Goal: Information Seeking & Learning: Learn about a topic

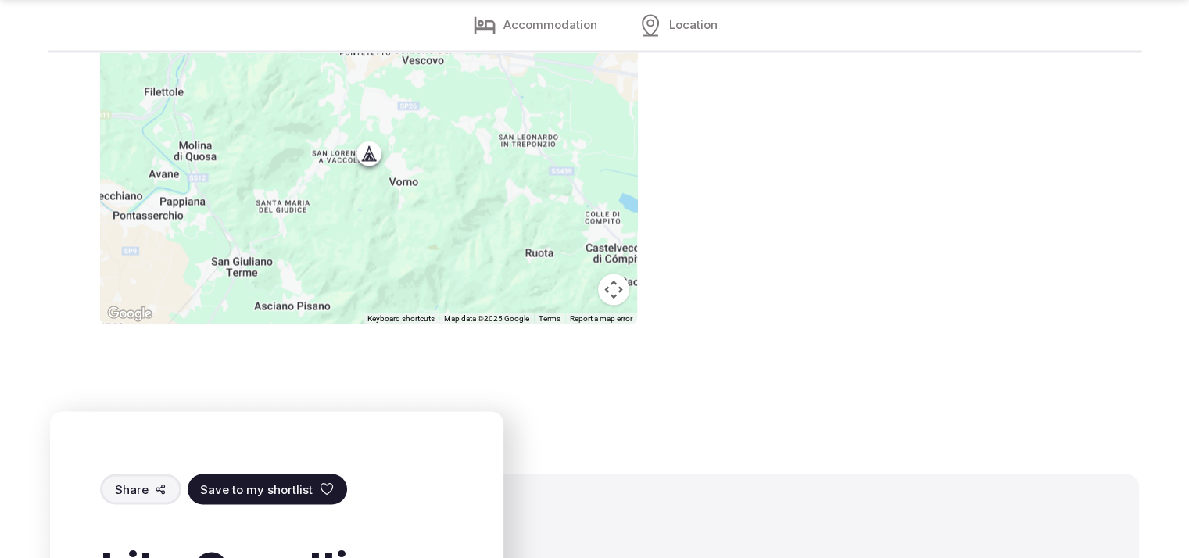
scroll to position [2947, 0]
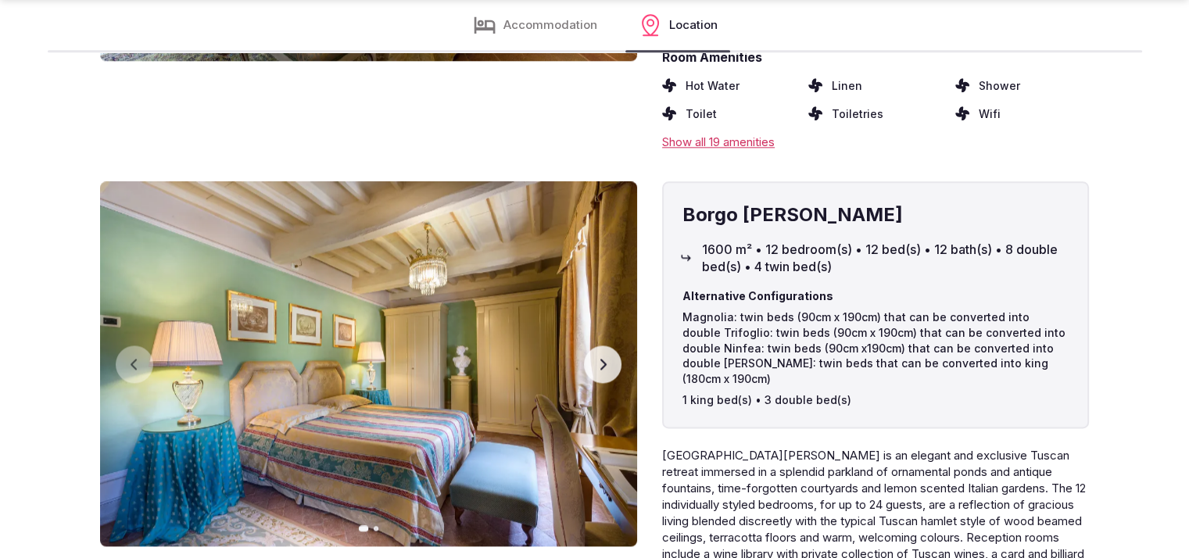
scroll to position [2440, 0]
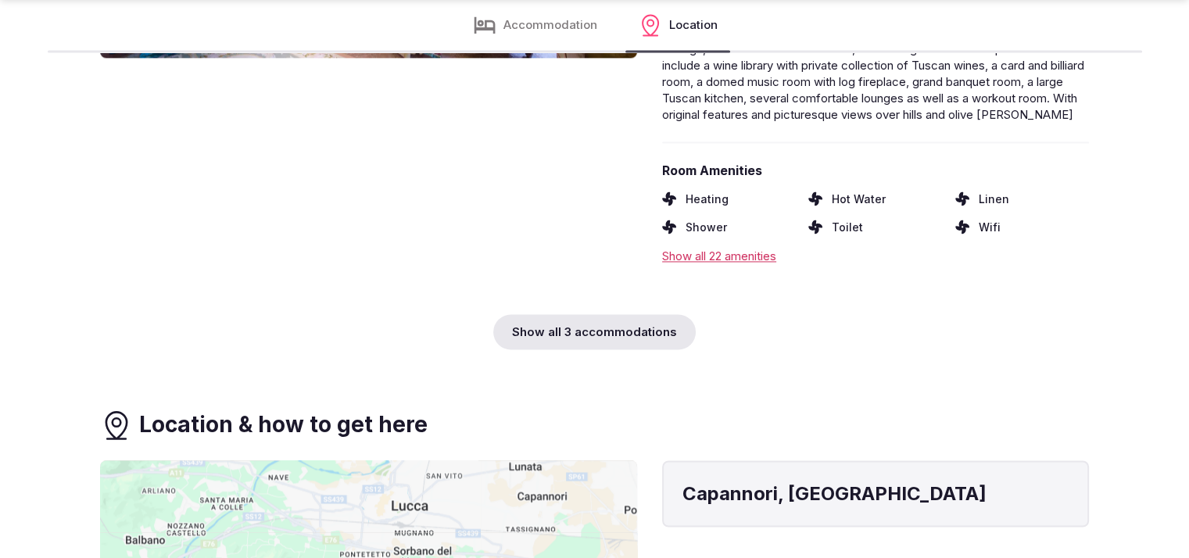
click at [546, 327] on div "Show all 3 accommodations" at bounding box center [594, 331] width 202 height 35
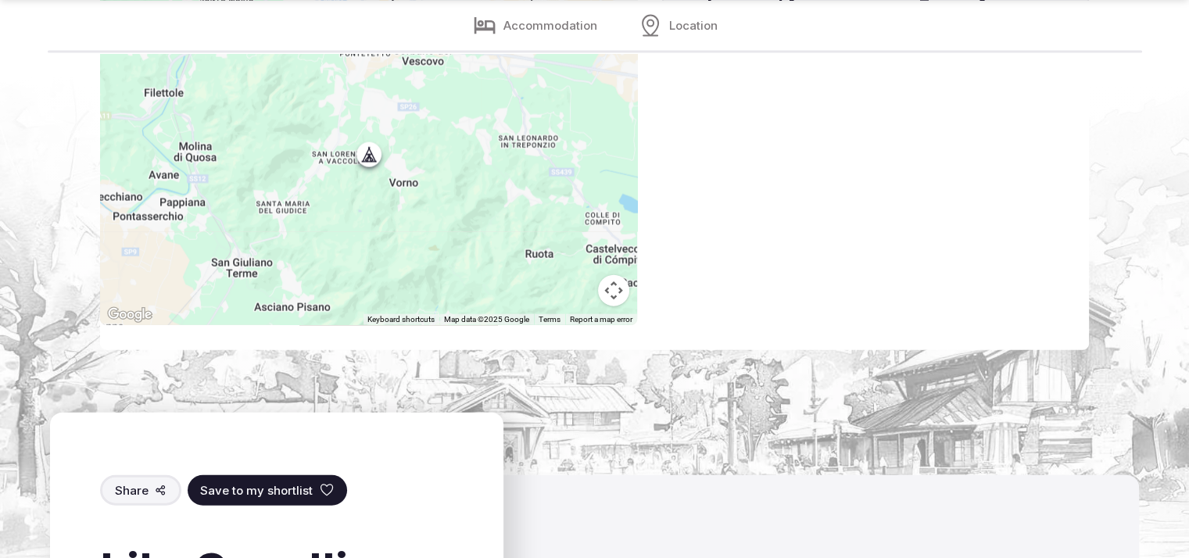
scroll to position [3984, 0]
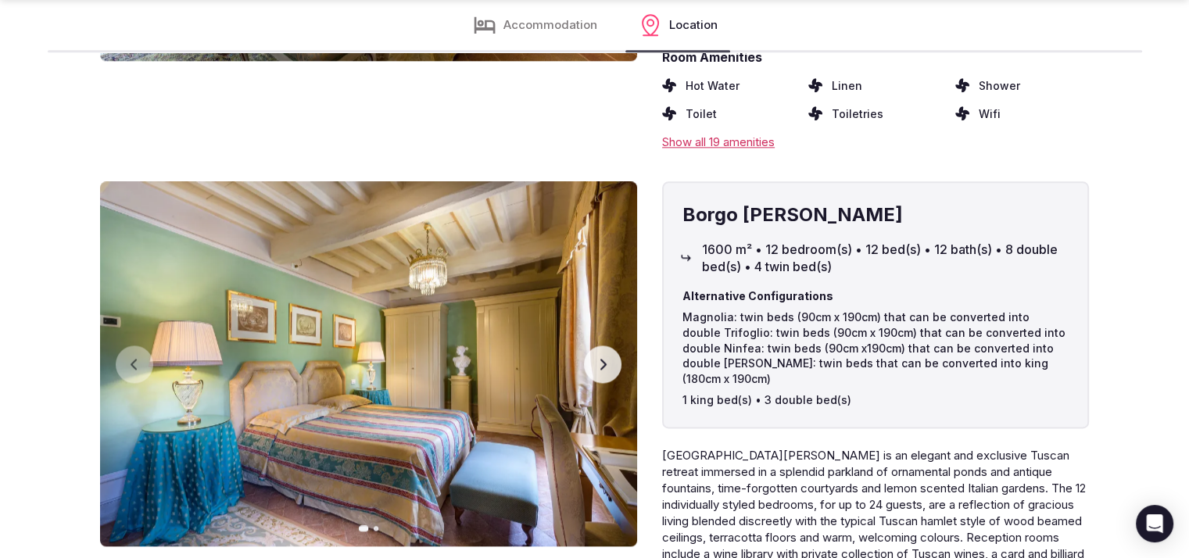
scroll to position [2440, 0]
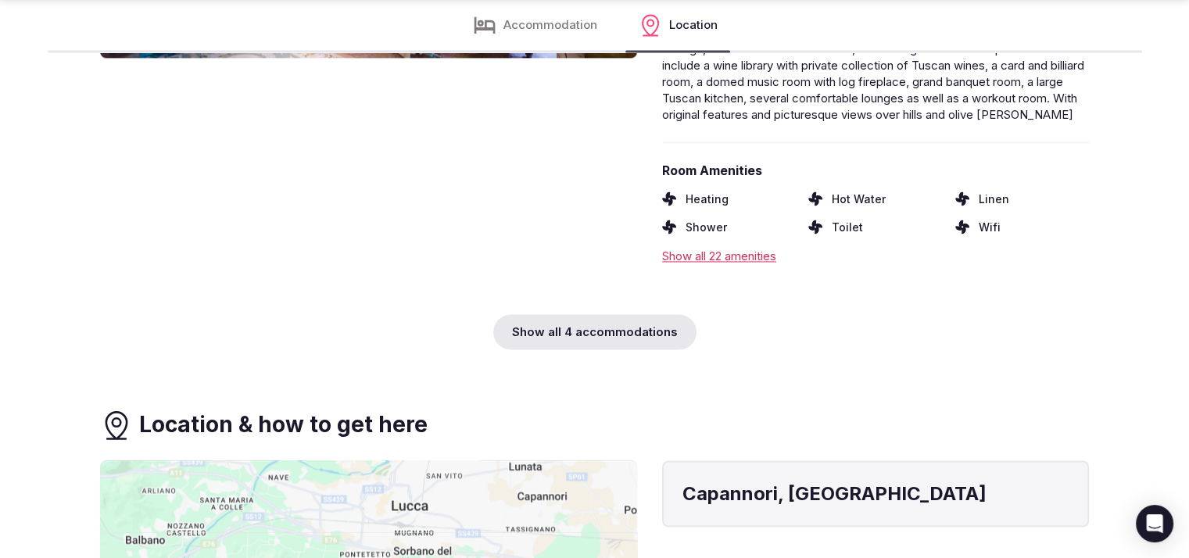
click at [601, 315] on div "Show all 4 accommodations" at bounding box center [594, 331] width 203 height 35
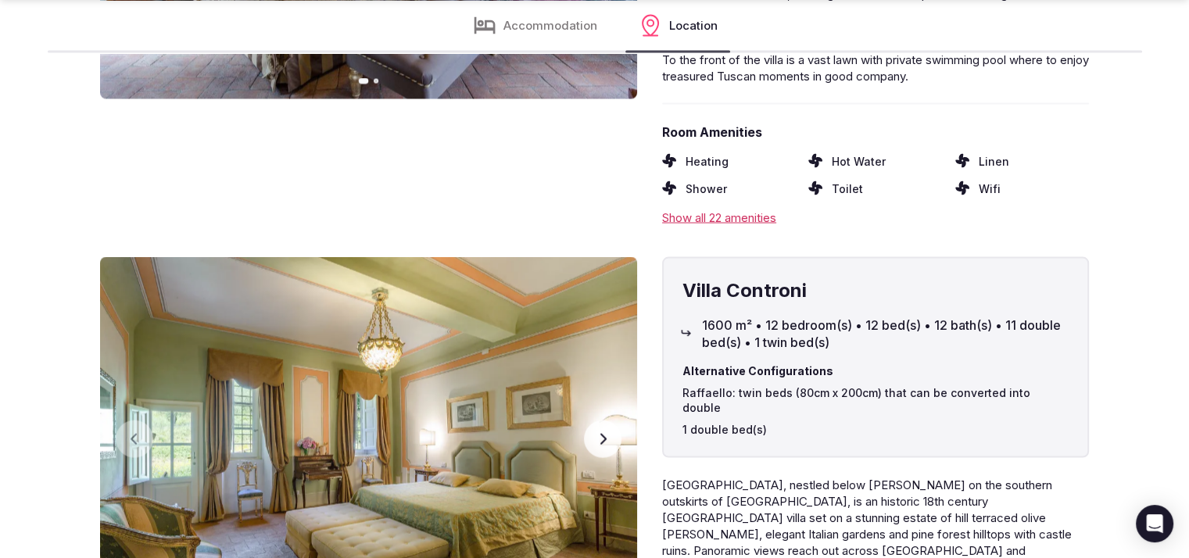
scroll to position [3140, 0]
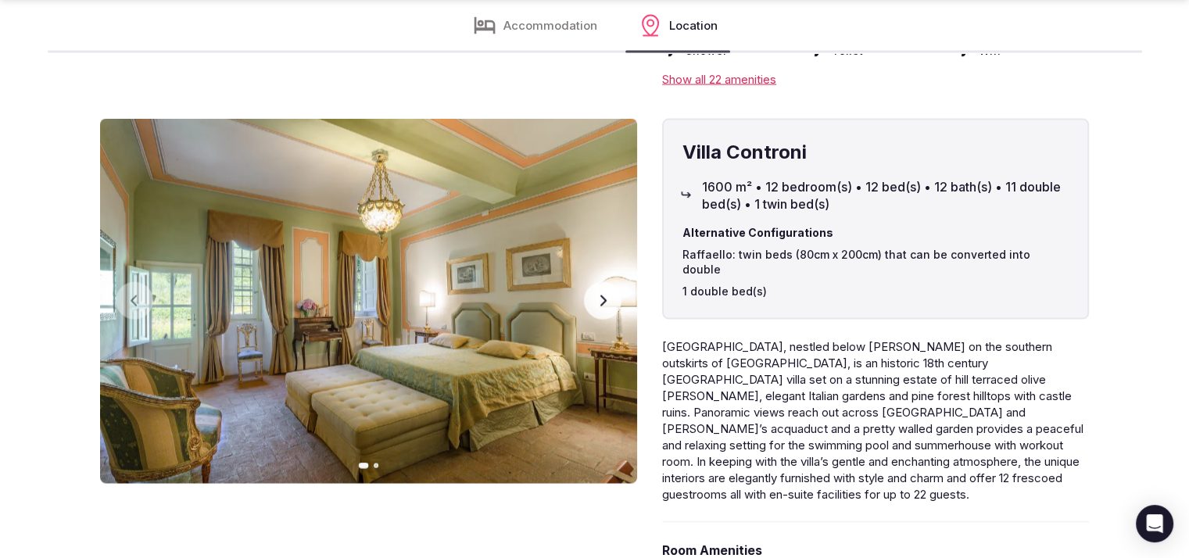
click at [594, 284] on button "Next slide" at bounding box center [603, 301] width 38 height 38
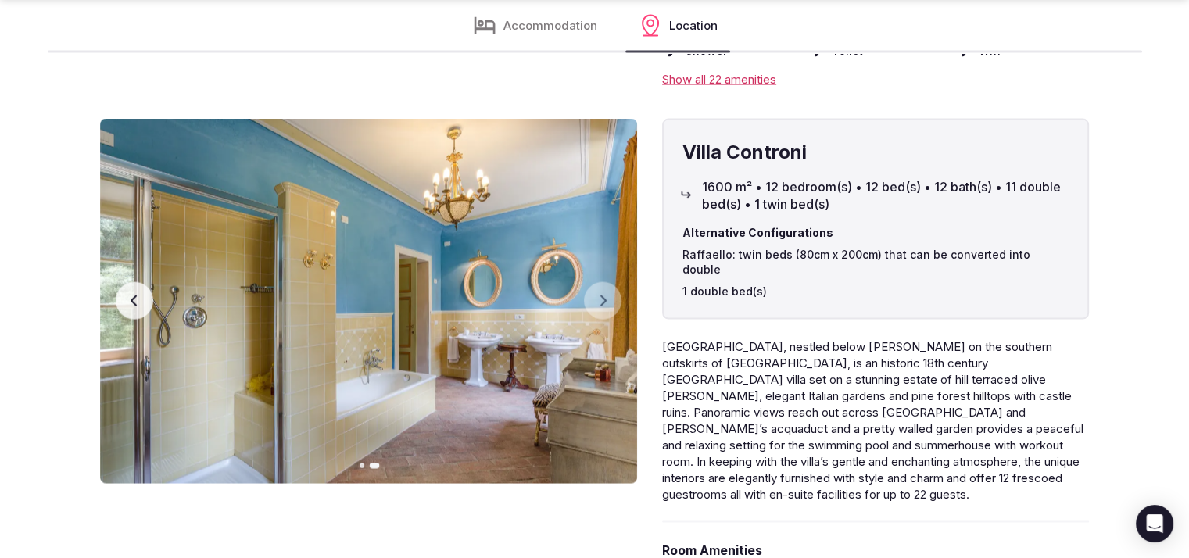
click at [116, 282] on button "Previous slide" at bounding box center [135, 301] width 38 height 38
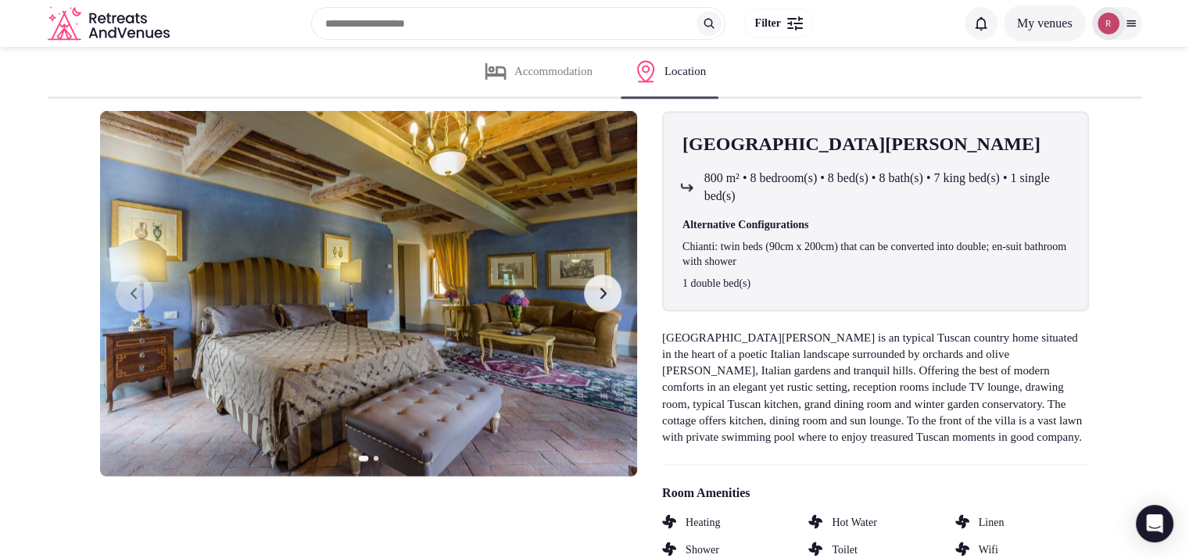
scroll to position [1111, 0]
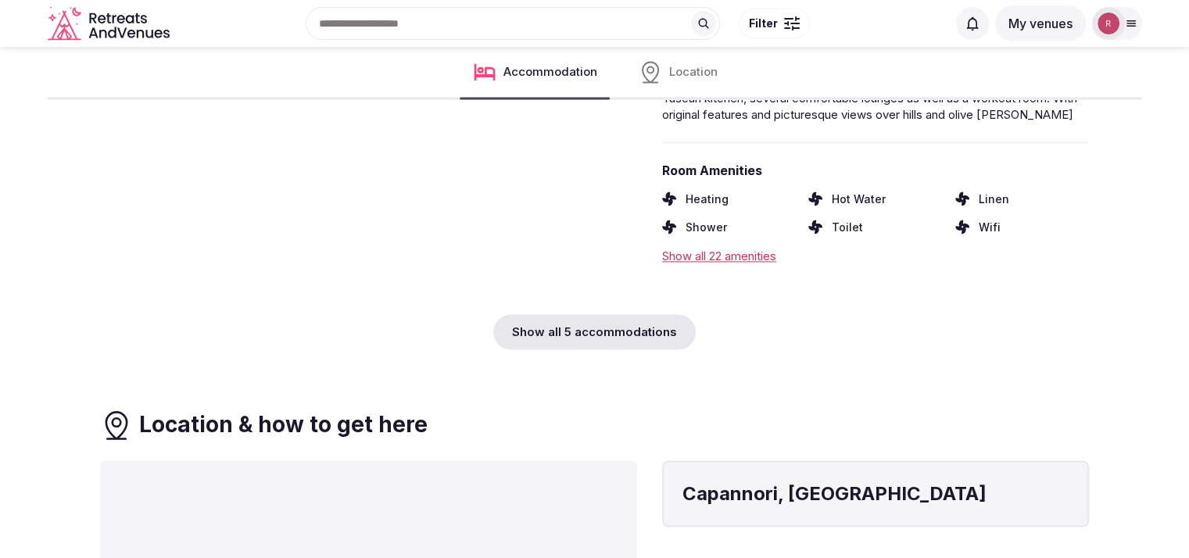
click at [521, 314] on div "Show all 5 accommodations" at bounding box center [594, 331] width 202 height 35
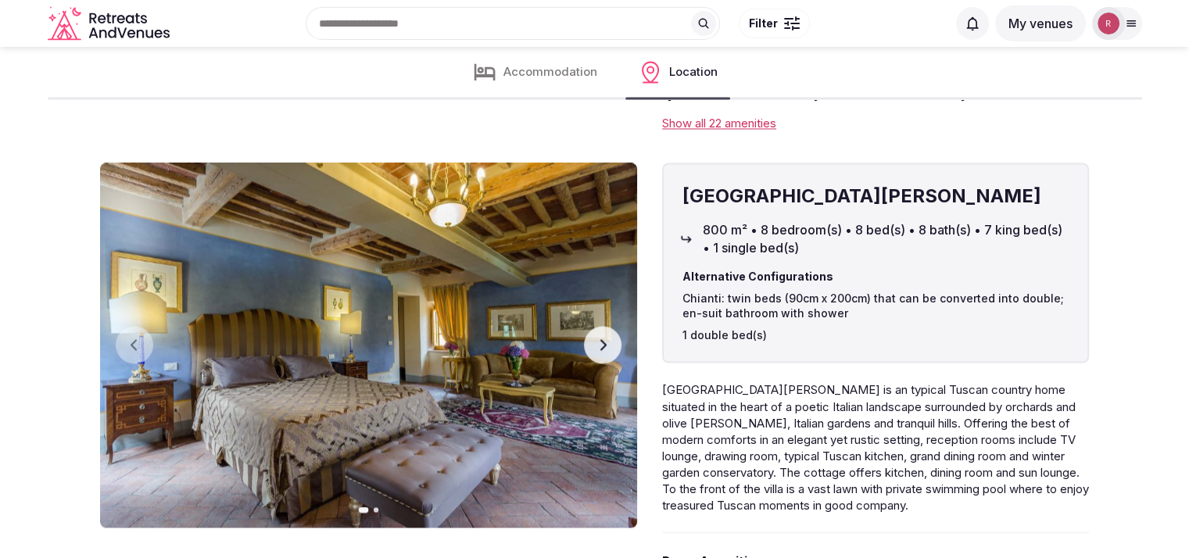
scroll to position [2479, 0]
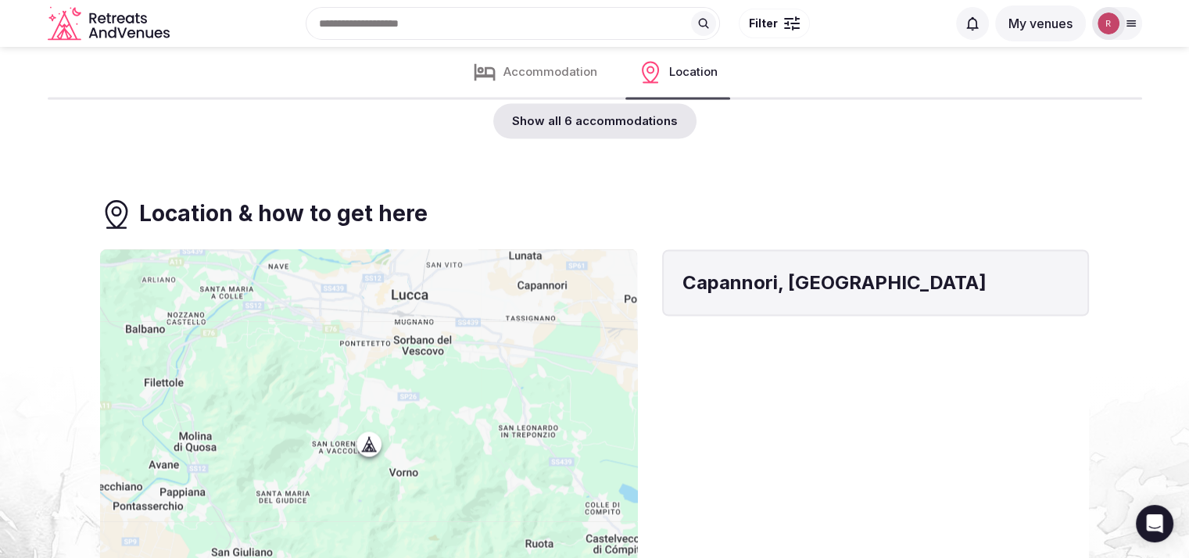
scroll to position [2539, 0]
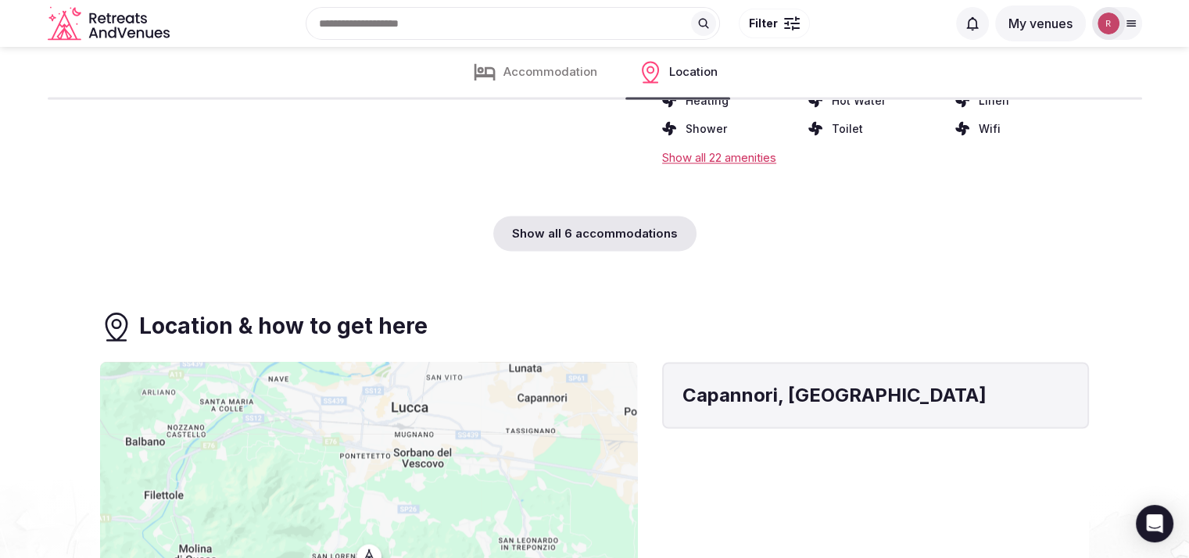
click at [673, 224] on div "Show all 6 accommodations" at bounding box center [594, 233] width 203 height 35
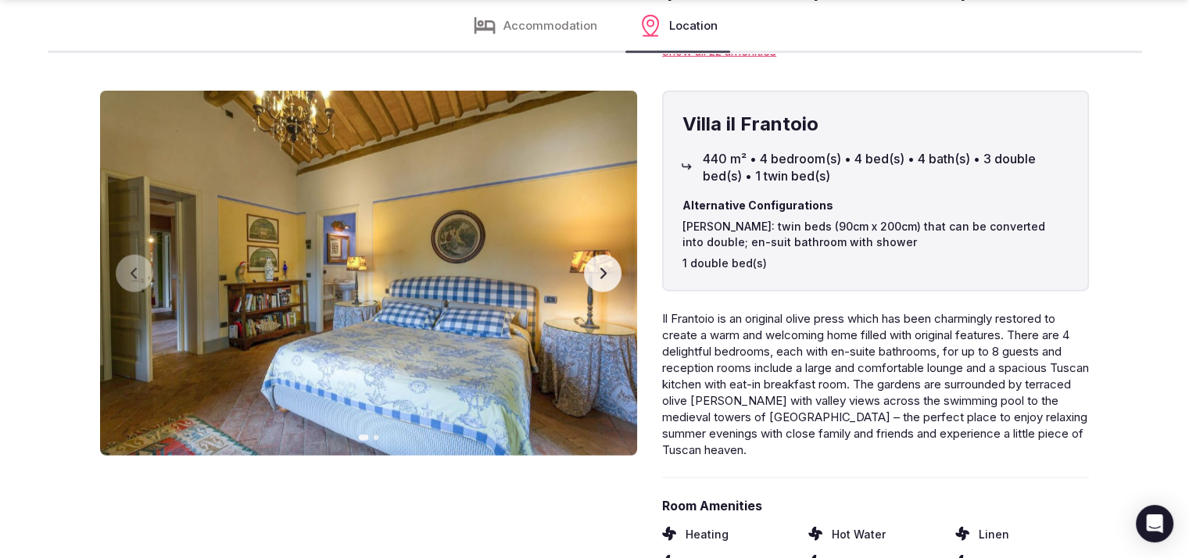
scroll to position [3730, 0]
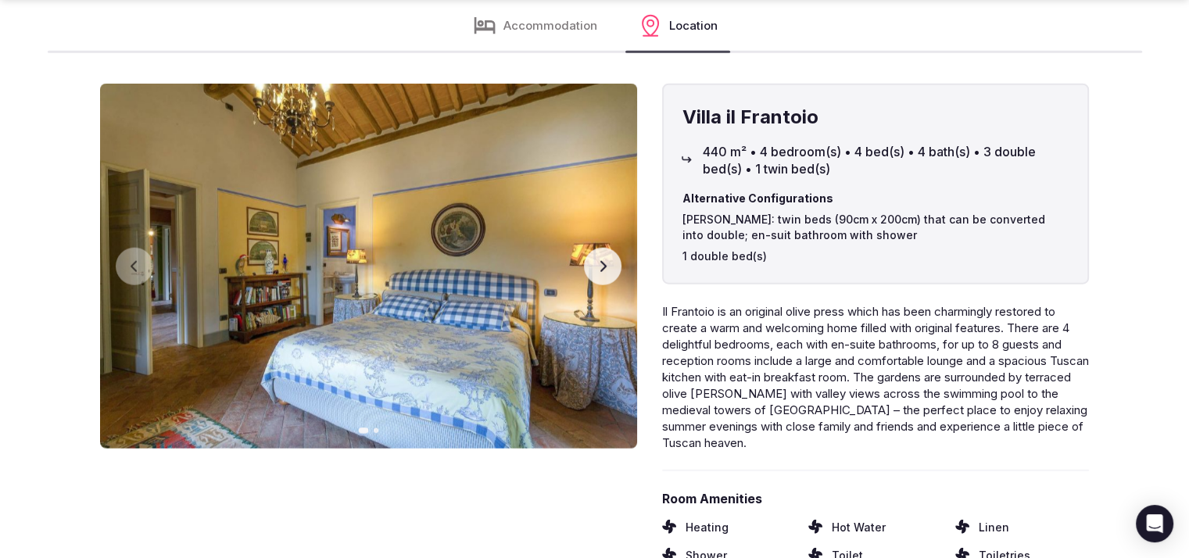
click at [592, 248] on button "Next slide" at bounding box center [603, 267] width 38 height 38
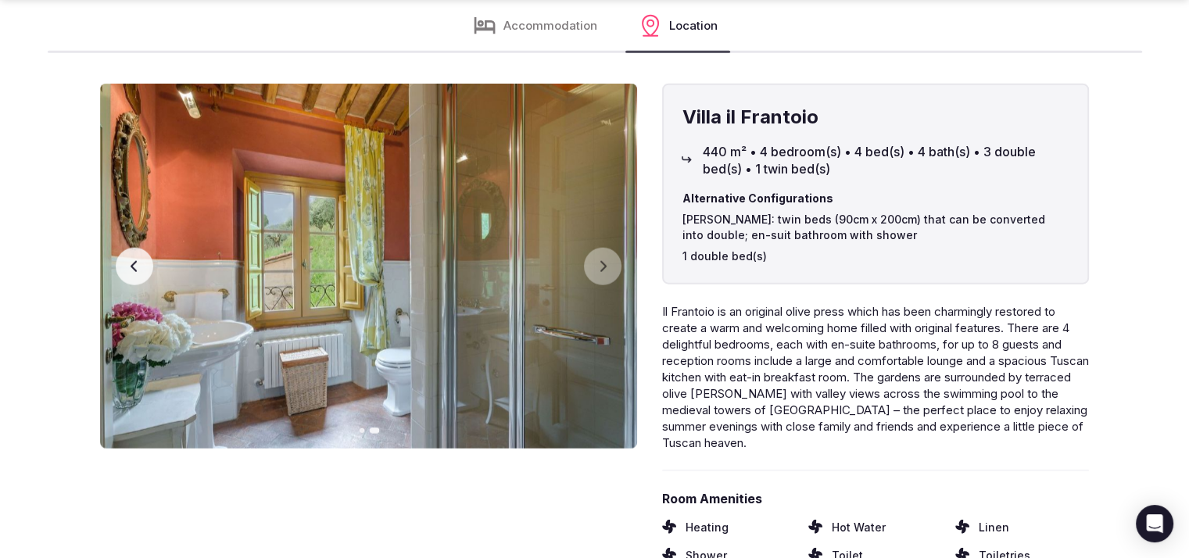
click at [150, 254] on button "Previous slide" at bounding box center [135, 267] width 38 height 38
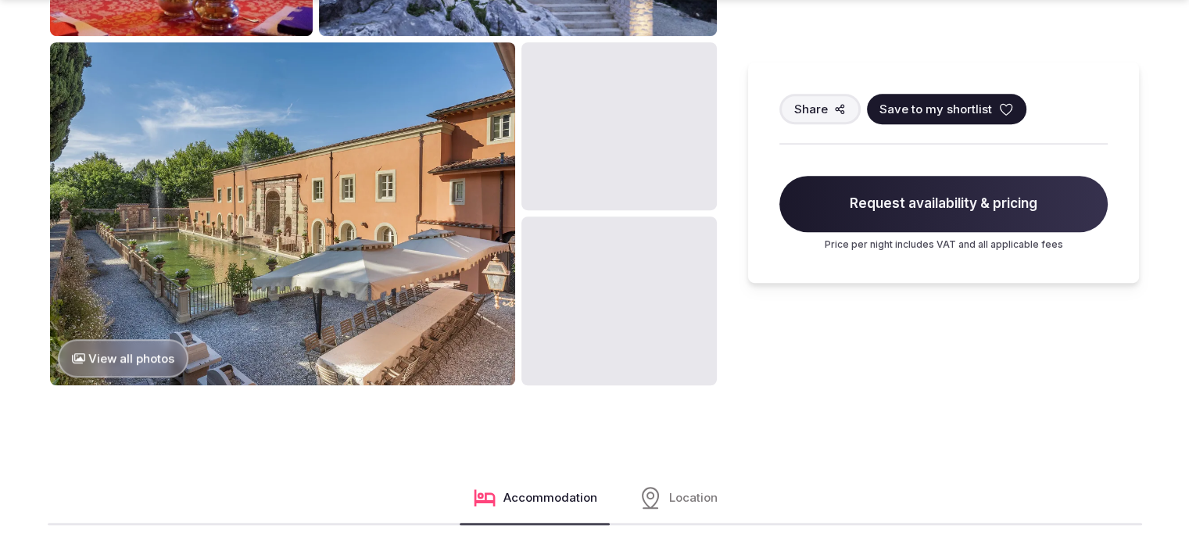
scroll to position [1464, 0]
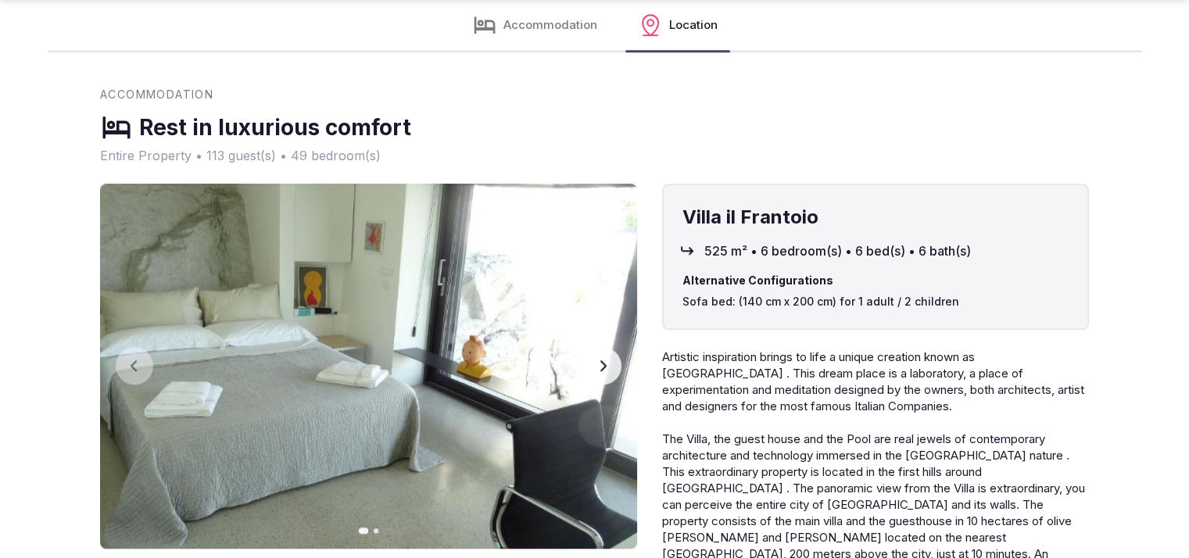
click at [608, 360] on icon "button" at bounding box center [602, 366] width 13 height 13
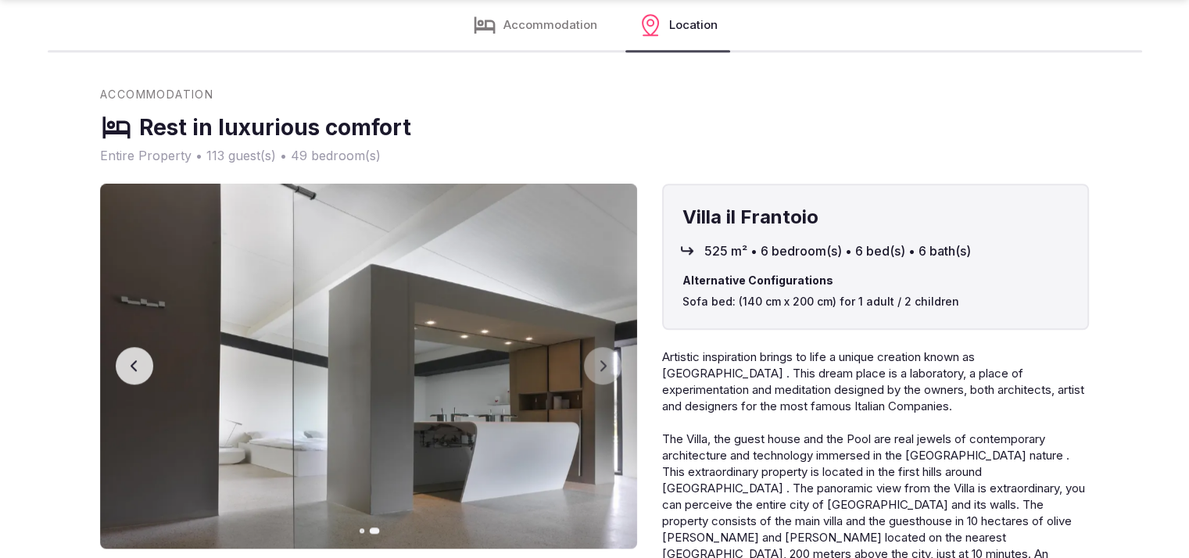
click at [149, 352] on button "Previous slide" at bounding box center [135, 366] width 38 height 38
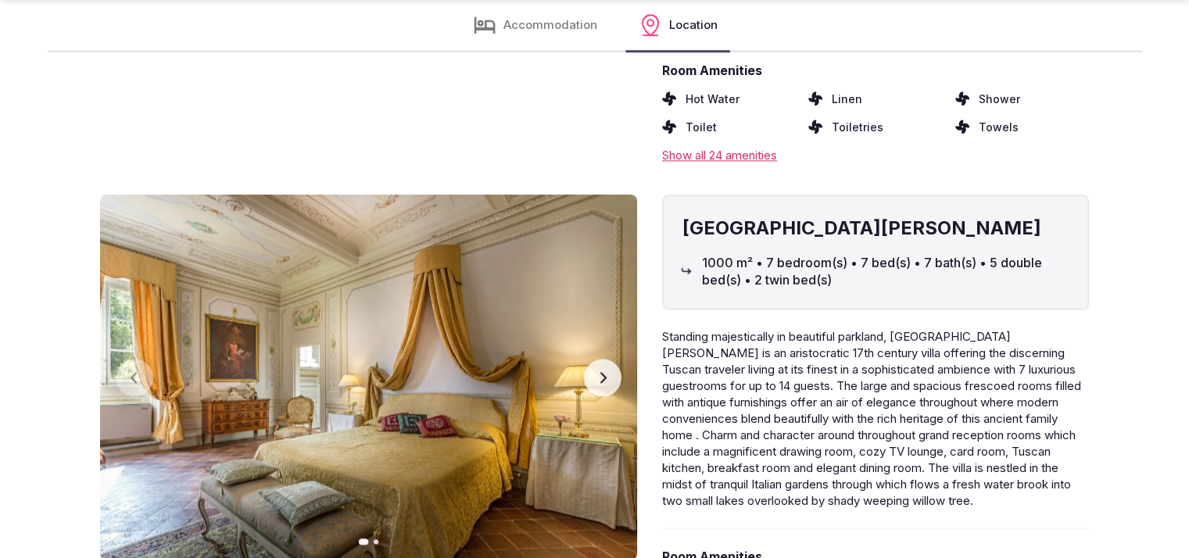
scroll to position [2390, 0]
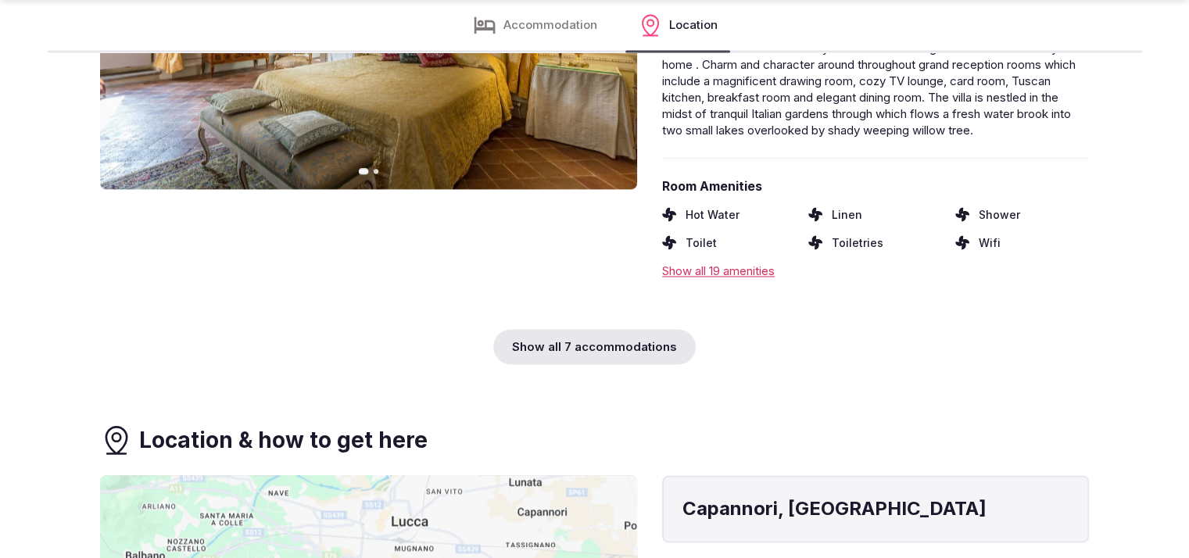
click at [624, 329] on div "Show all 7 accommodations" at bounding box center [594, 346] width 202 height 35
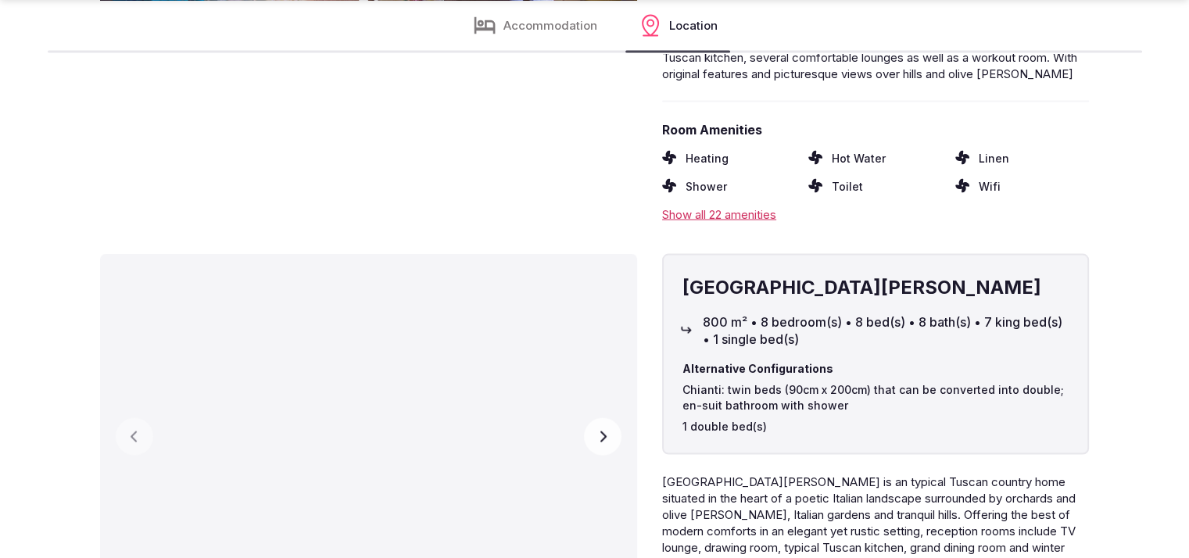
scroll to position [3066, 0]
